Goal: Transaction & Acquisition: Obtain resource

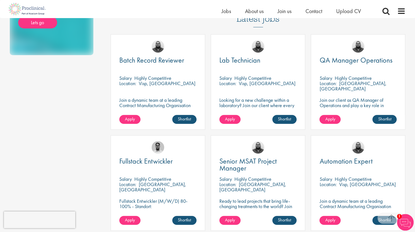
scroll to position [143, 0]
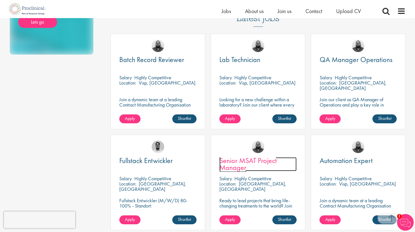
click at [231, 158] on span "Senior MSAT Project Manager" at bounding box center [247, 164] width 57 height 16
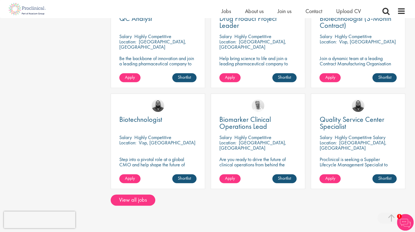
scroll to position [387, 0]
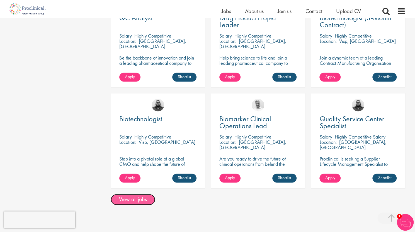
click at [118, 194] on link "View all jobs" at bounding box center [133, 199] width 45 height 11
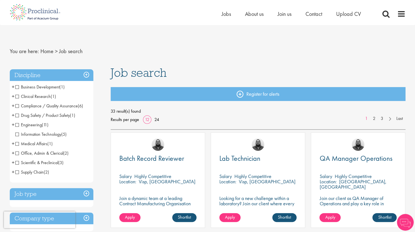
click at [18, 85] on span "Business Development" at bounding box center [37, 87] width 44 height 6
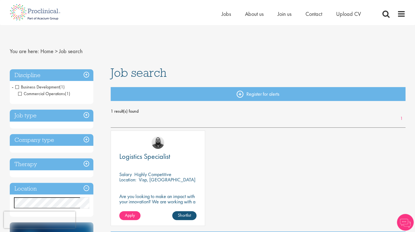
click at [17, 87] on span "Business Development" at bounding box center [37, 87] width 44 height 6
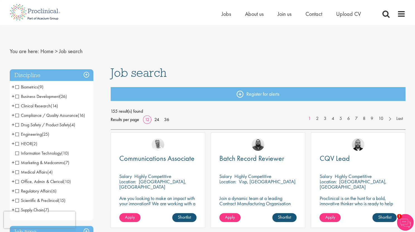
click at [15, 97] on li "Business Development (26) - + Partnering (1) Licensing (1) Sales (8) Account Ma…" at bounding box center [52, 96] width 84 height 9
click at [18, 97] on span "Business Development" at bounding box center [37, 97] width 44 height 6
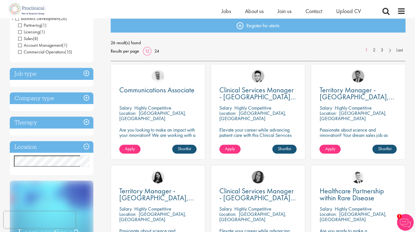
scroll to position [65, 0]
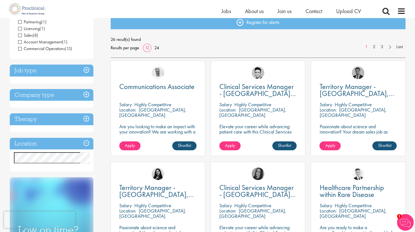
click at [82, 140] on h3 "Location" at bounding box center [52, 144] width 84 height 12
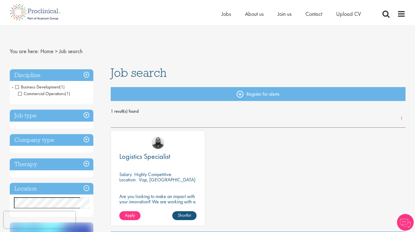
click at [18, 86] on span "Business Development" at bounding box center [37, 87] width 44 height 6
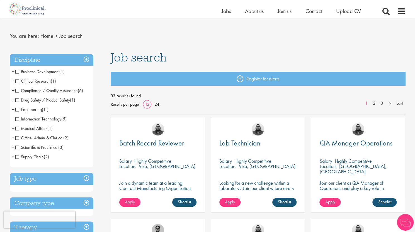
scroll to position [9, 0]
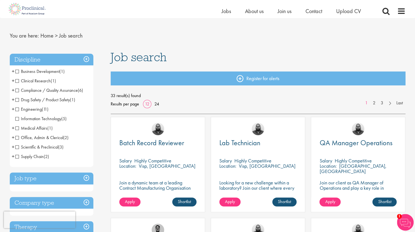
click at [17, 148] on span "Scientific & Preclinical" at bounding box center [36, 147] width 43 height 6
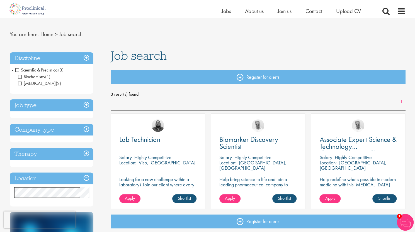
scroll to position [10, 0]
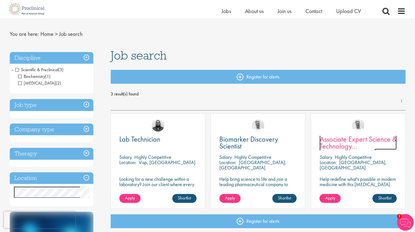
click at [350, 140] on span "Associate Expert Science & Technology ([MEDICAL_DATA])" at bounding box center [357, 146] width 77 height 23
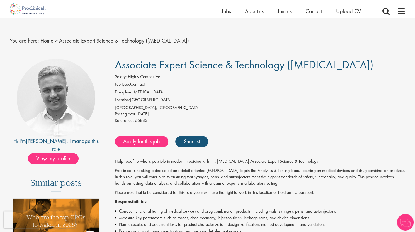
scroll to position [4, 0]
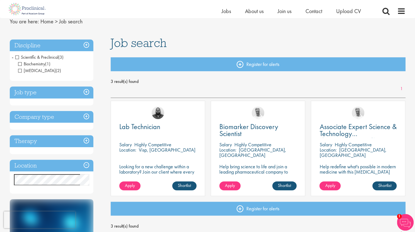
scroll to position [23, 0]
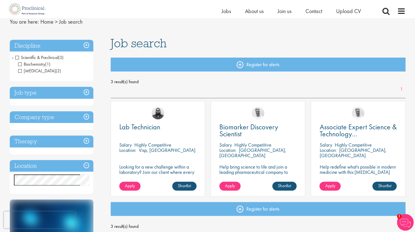
click at [18, 57] on span "Scientific & Preclinical" at bounding box center [36, 58] width 43 height 6
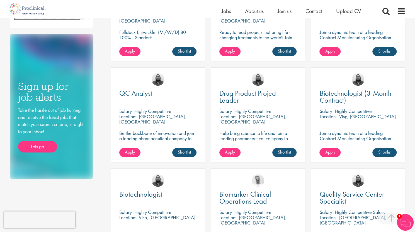
scroll to position [261, 0]
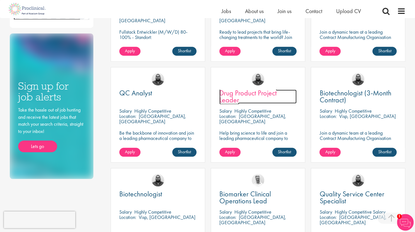
click at [237, 92] on span "Drug Product Project Leader" at bounding box center [247, 96] width 57 height 16
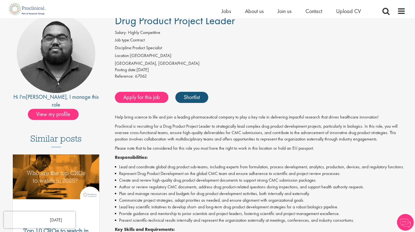
scroll to position [57, 0]
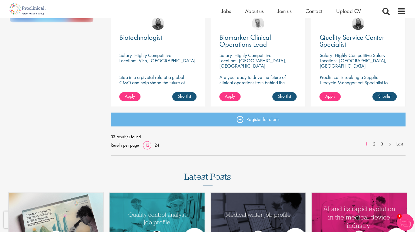
scroll to position [418, 0]
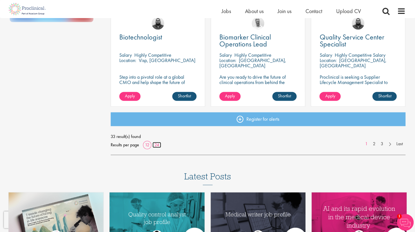
click at [156, 144] on link "24" at bounding box center [156, 145] width 9 height 6
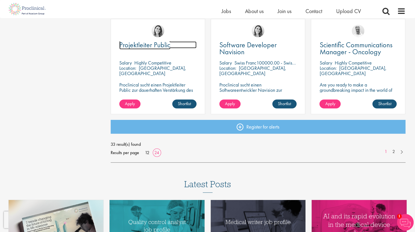
scroll to position [815, 0]
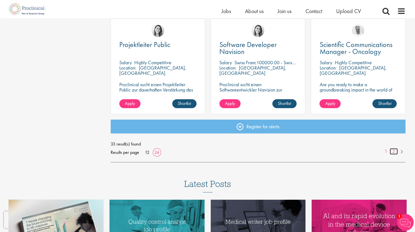
click at [393, 152] on link "2" at bounding box center [393, 151] width 8 height 6
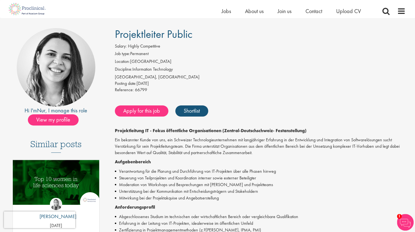
scroll to position [35, 0]
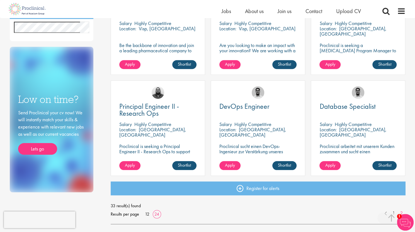
scroll to position [248, 0]
